Goal: Information Seeking & Learning: Learn about a topic

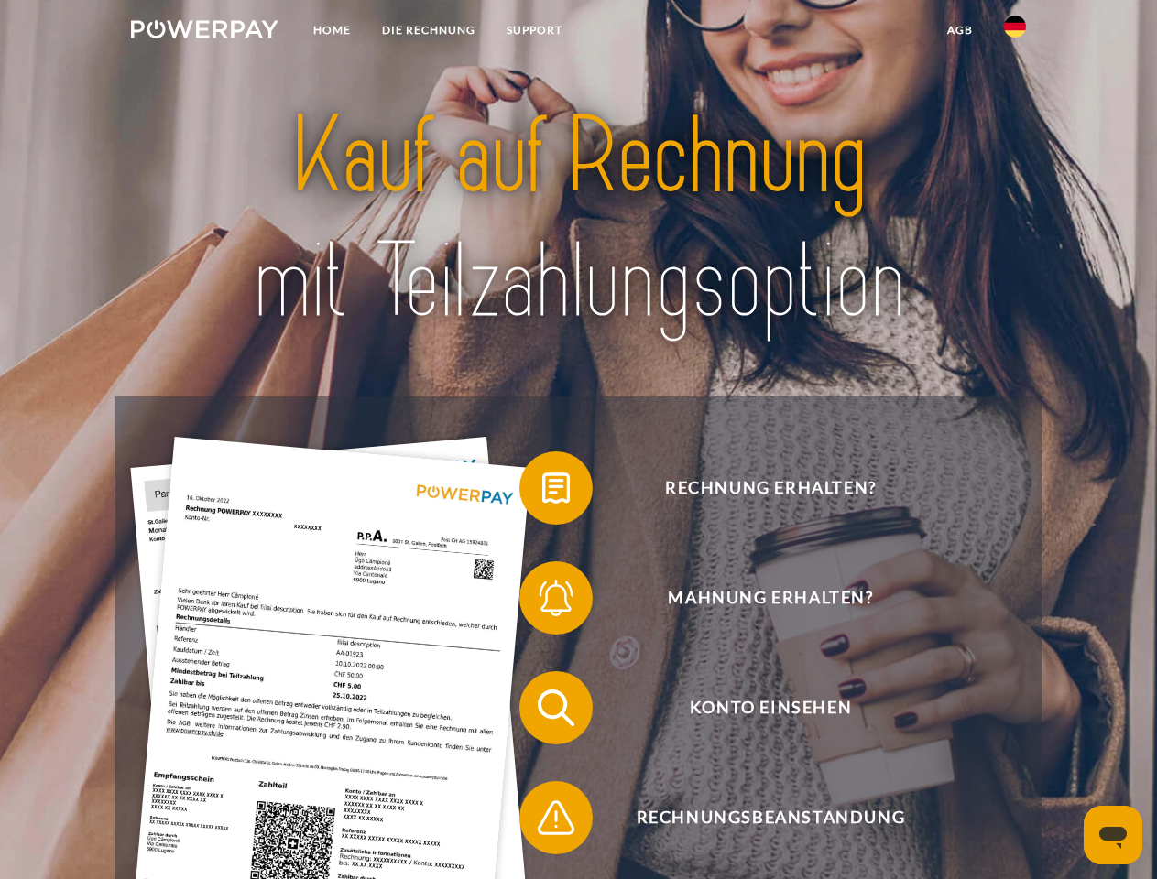
click at [204, 32] on img at bounding box center [204, 29] width 147 height 18
click at [1015, 32] on img at bounding box center [1015, 27] width 22 height 22
click at [959, 30] on link "agb" at bounding box center [959, 30] width 57 height 33
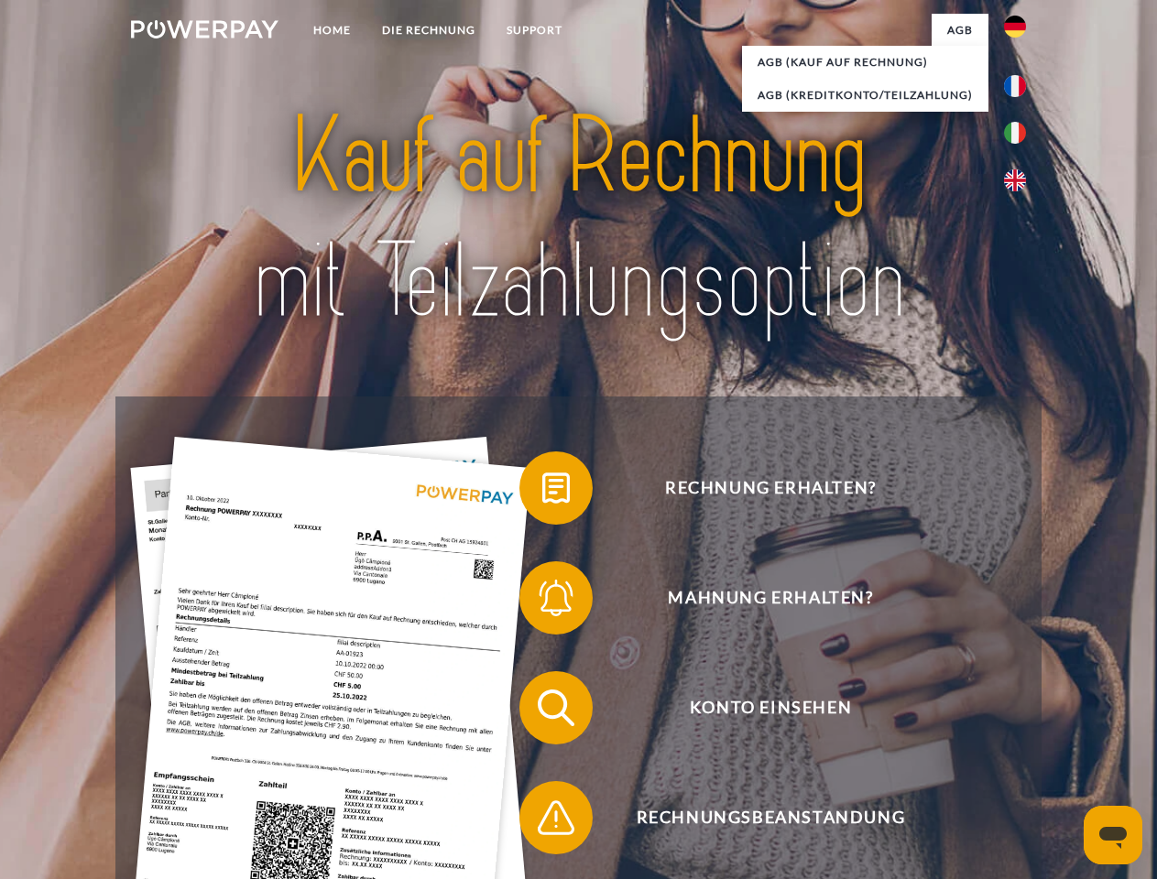
click at [542, 492] on span at bounding box center [529, 488] width 92 height 92
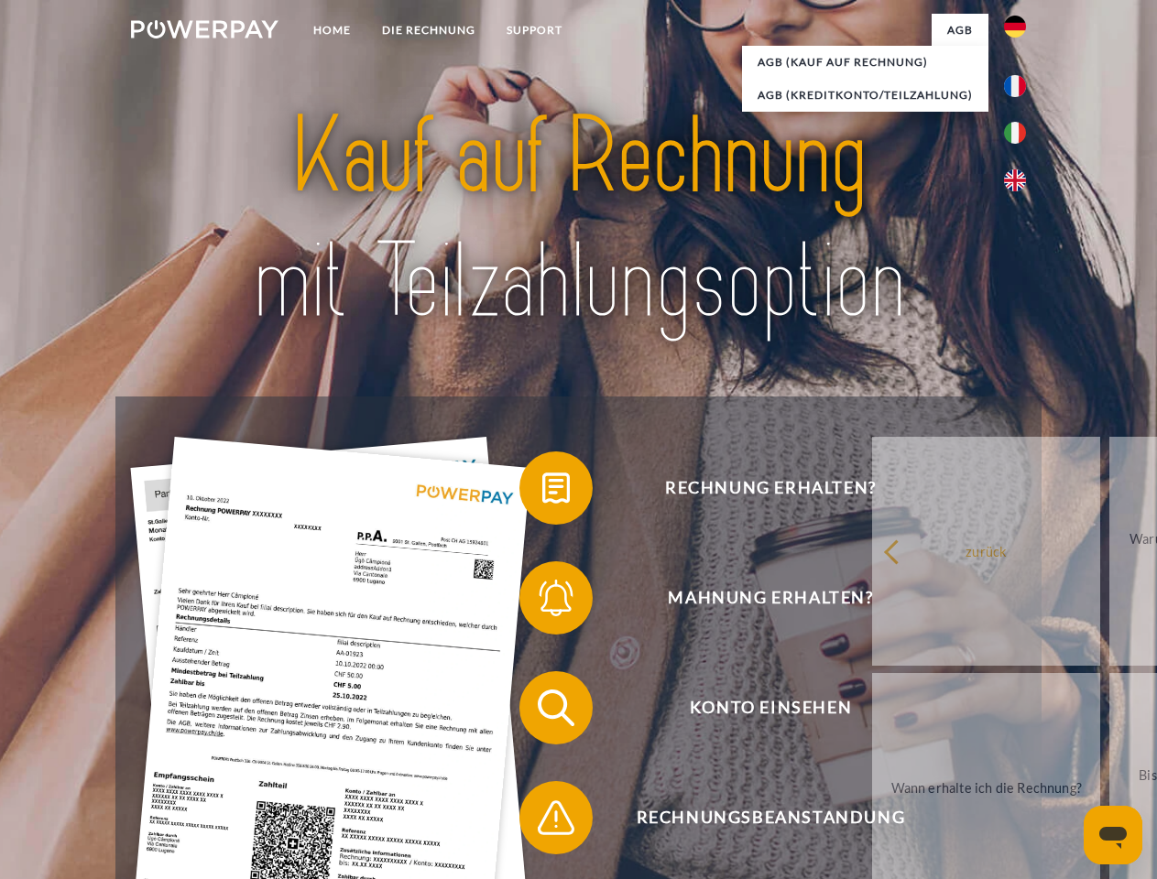
click at [872, 602] on link "zurück" at bounding box center [986, 551] width 228 height 229
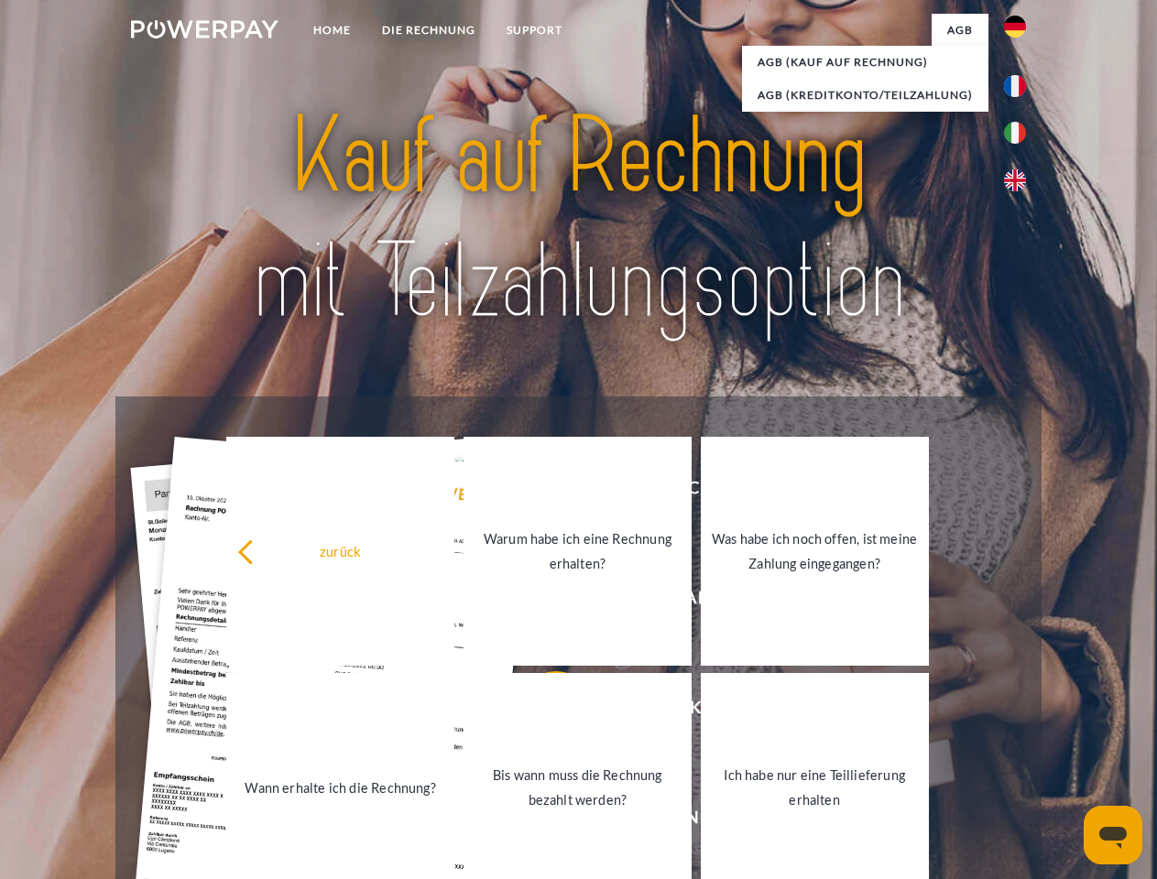
click at [454, 712] on link "Wann erhalte ich die Rechnung?" at bounding box center [340, 787] width 228 height 229
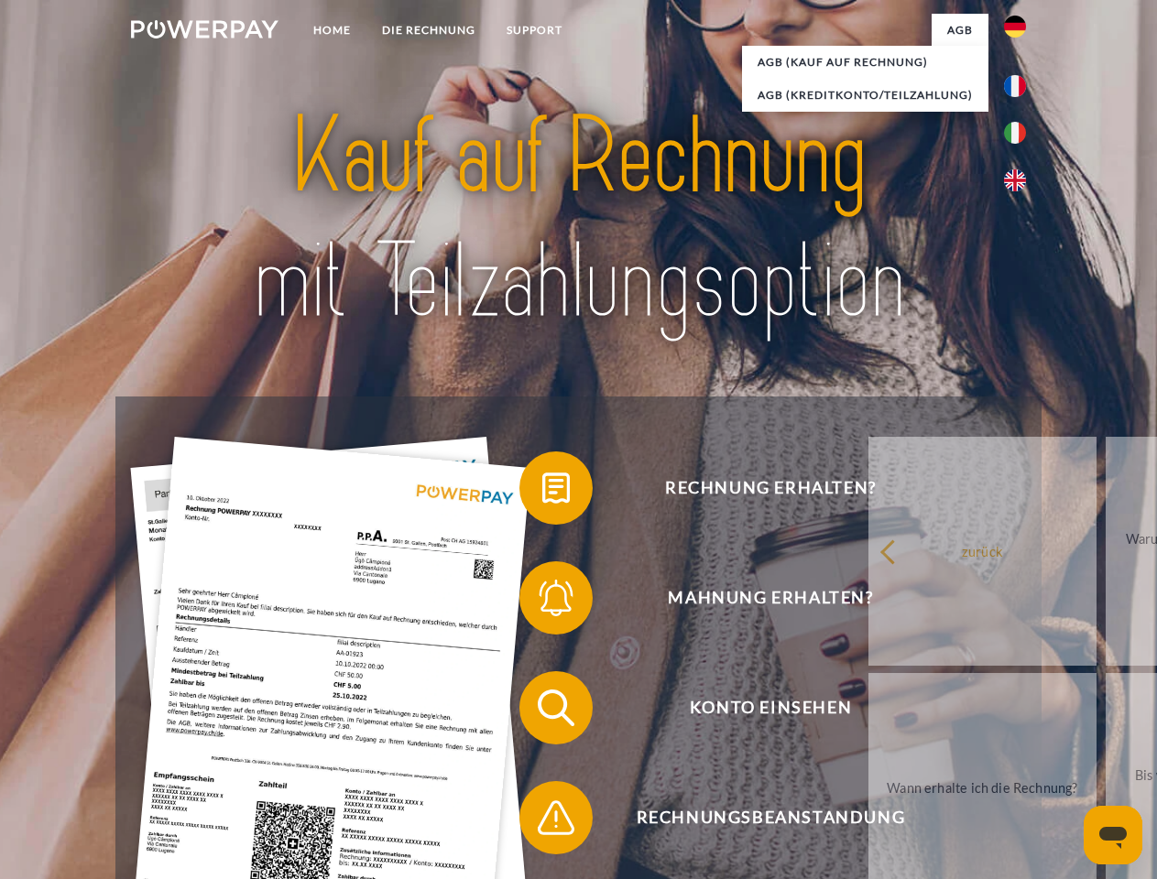
click at [542, 822] on span at bounding box center [529, 818] width 92 height 92
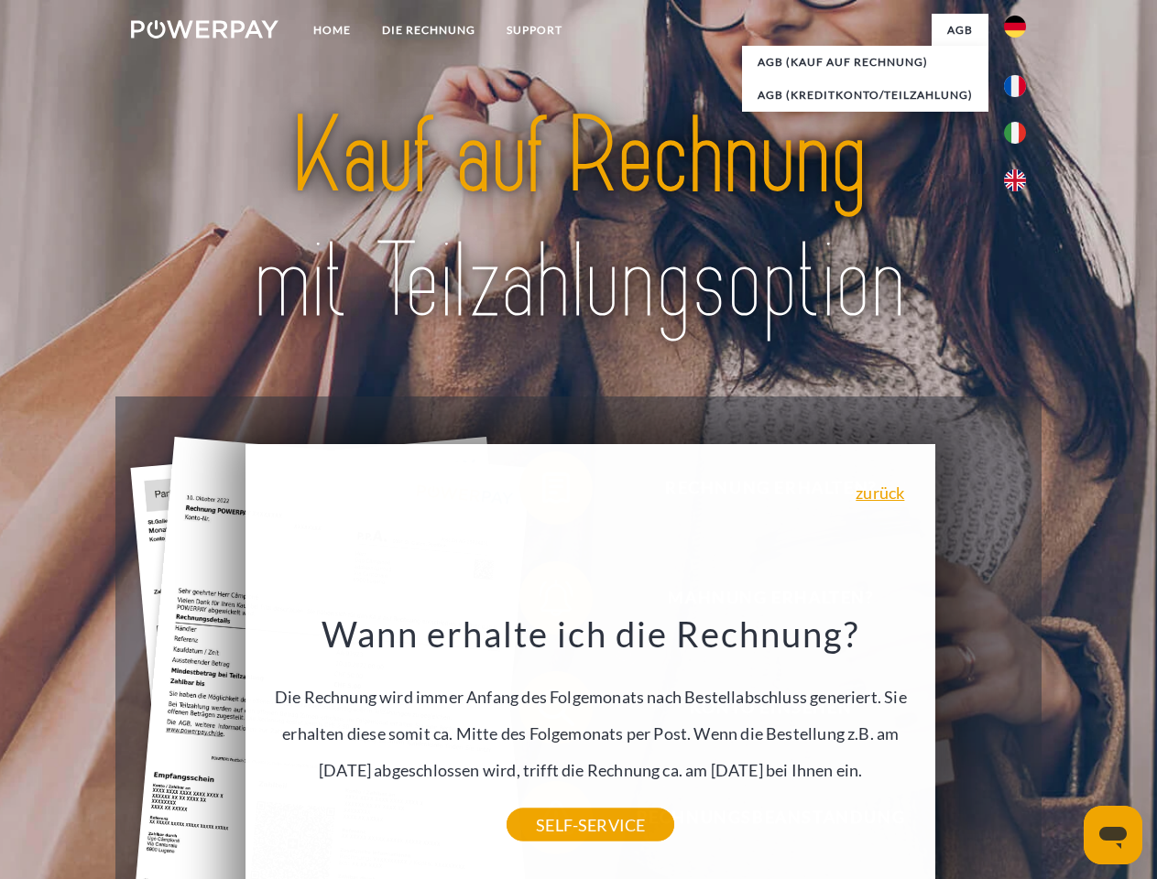
click at [1113, 835] on icon "Messaging-Fenster öffnen" at bounding box center [1112, 838] width 27 height 22
